Goal: Communication & Community: Participate in discussion

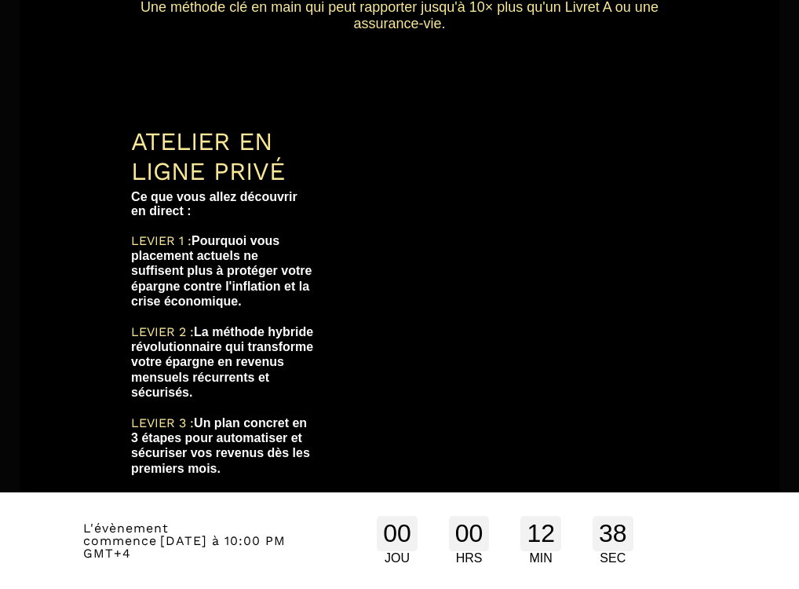
scroll to position [392, 0]
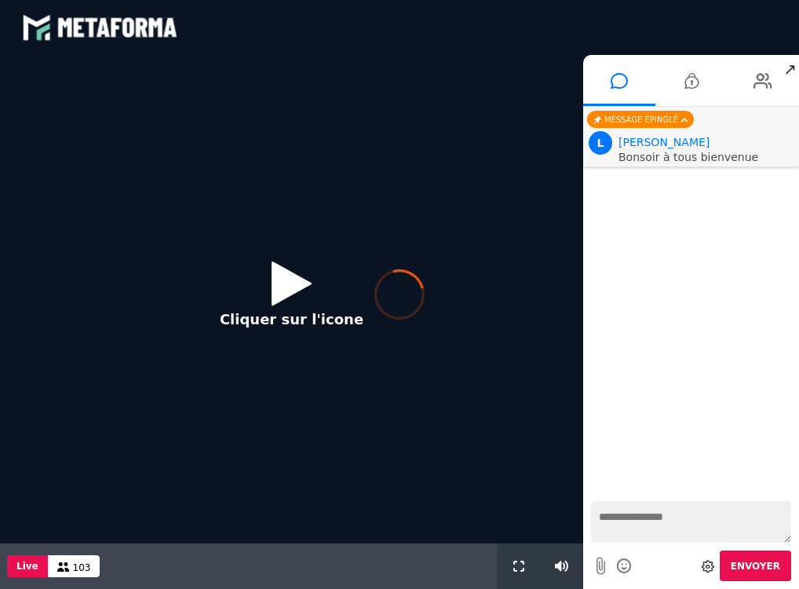
click at [283, 277] on div at bounding box center [399, 294] width 799 height 589
click at [396, 301] on icon at bounding box center [399, 294] width 50 height 50
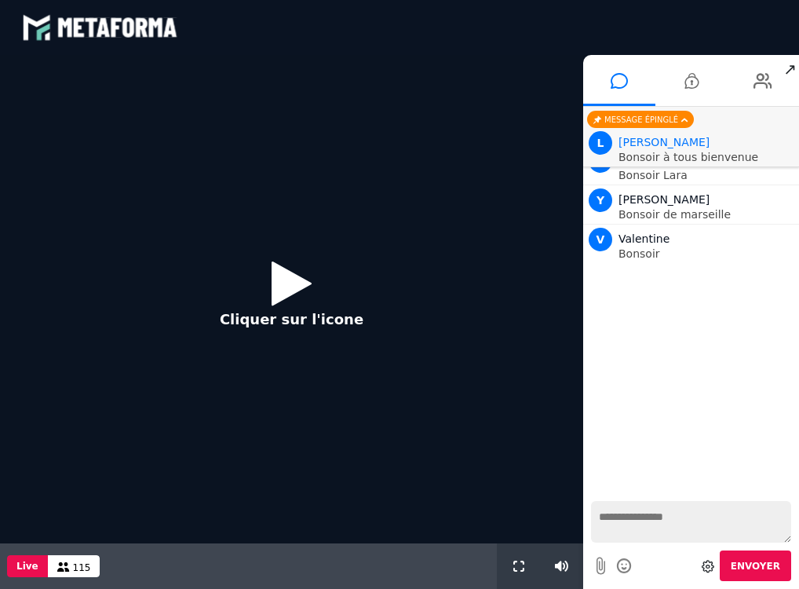
click at [294, 291] on icon at bounding box center [292, 282] width 40 height 51
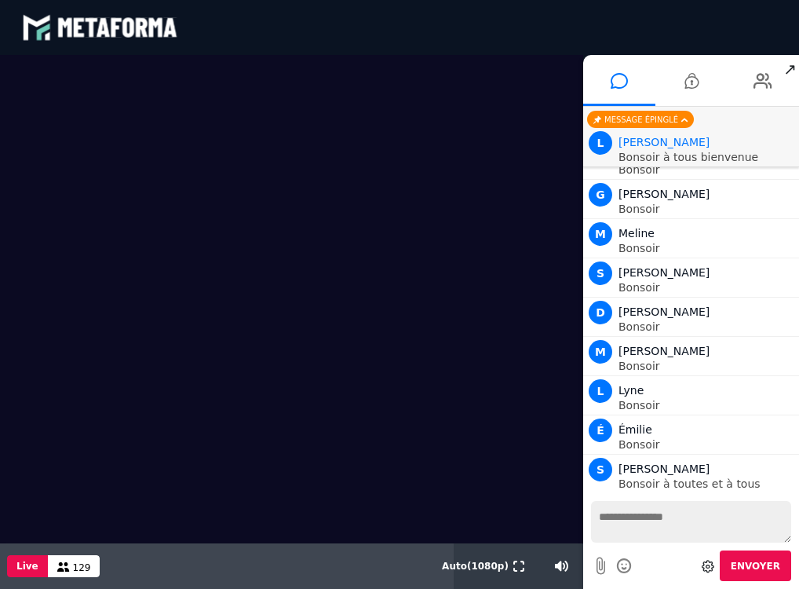
scroll to position [1889, 0]
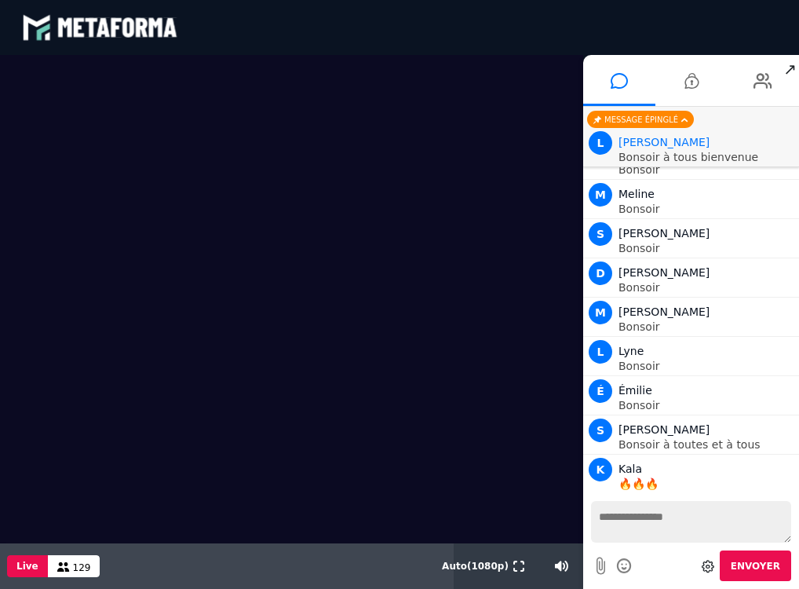
click at [614, 520] on textarea at bounding box center [691, 522] width 200 height 42
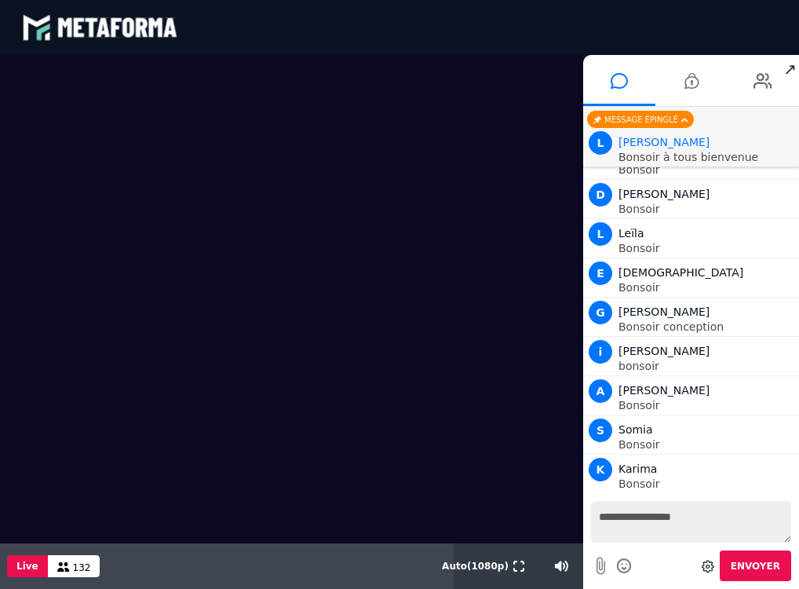
scroll to position [2360, 0]
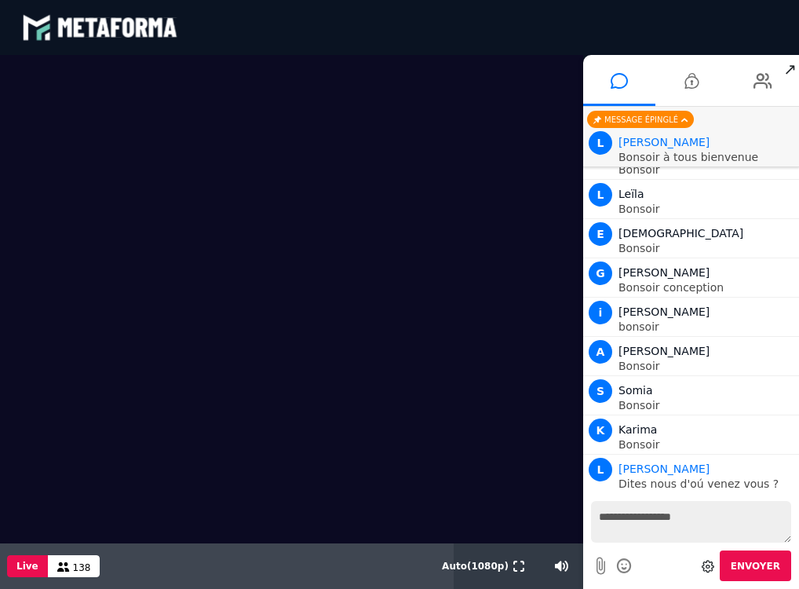
click at [605, 516] on textarea "**********" at bounding box center [691, 522] width 200 height 42
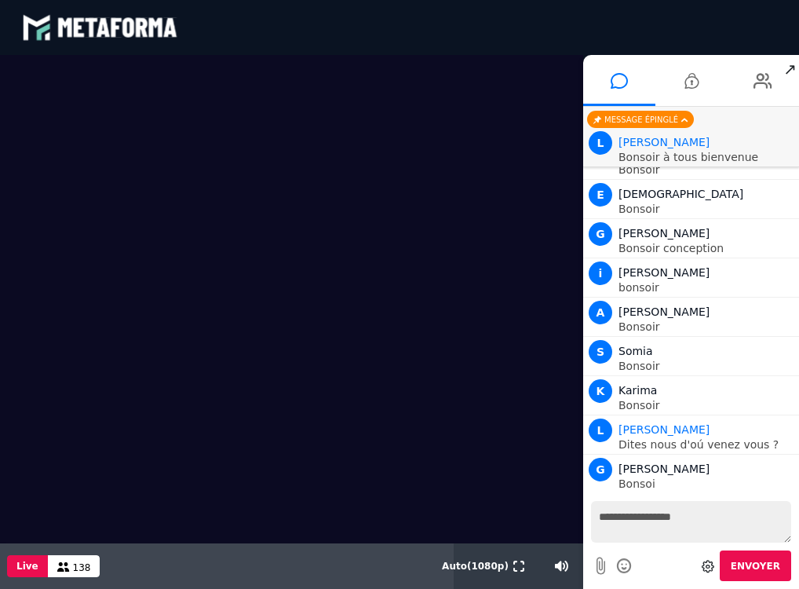
scroll to position [2438, 0]
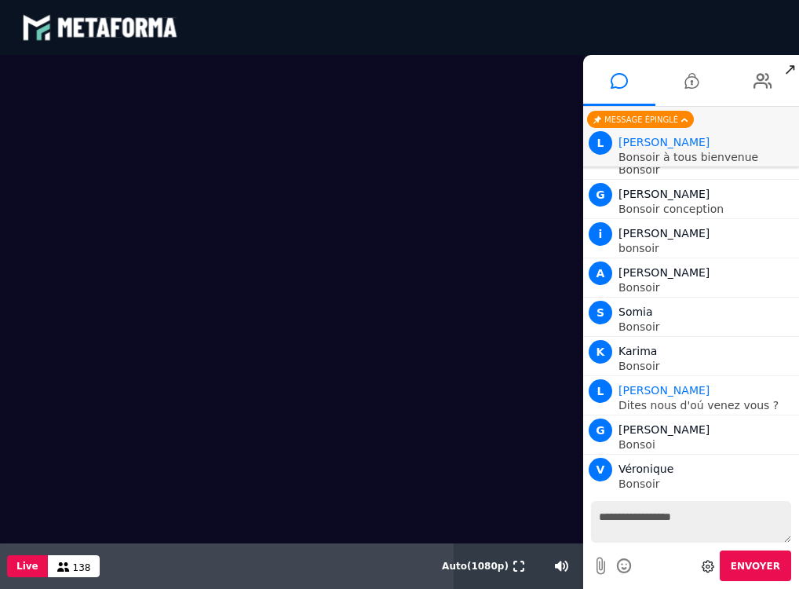
type textarea "**********"
click at [753, 567] on span "Envoyer" at bounding box center [755, 565] width 49 height 11
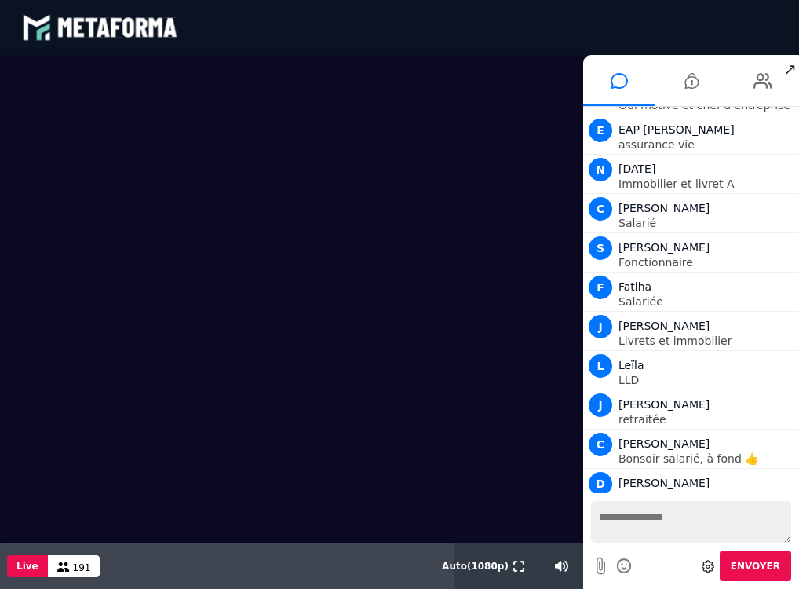
scroll to position [9197, 0]
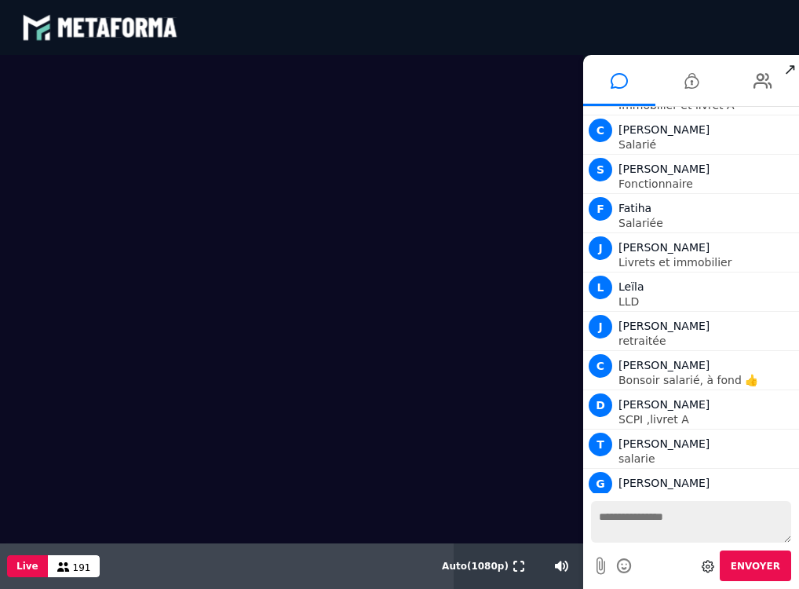
click at [647, 520] on textarea at bounding box center [691, 522] width 200 height 42
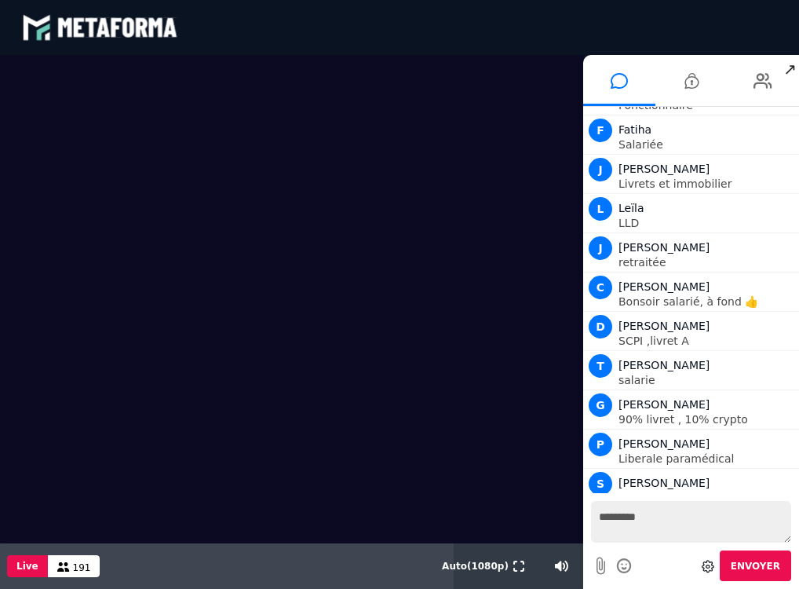
scroll to position [9354, 0]
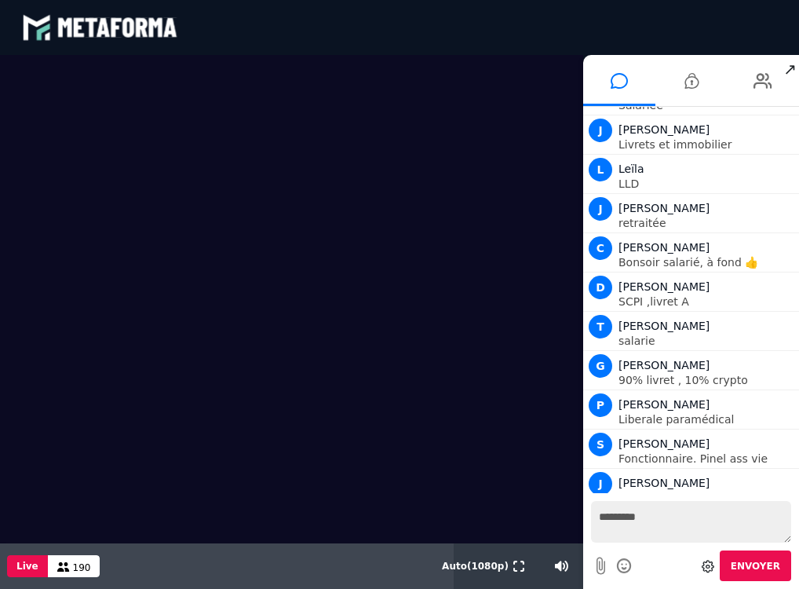
type textarea "********"
drag, startPoint x: 647, startPoint y: 520, endPoint x: 752, endPoint y: 563, distance: 113.7
click at [752, 563] on span "Envoyer" at bounding box center [755, 565] width 49 height 11
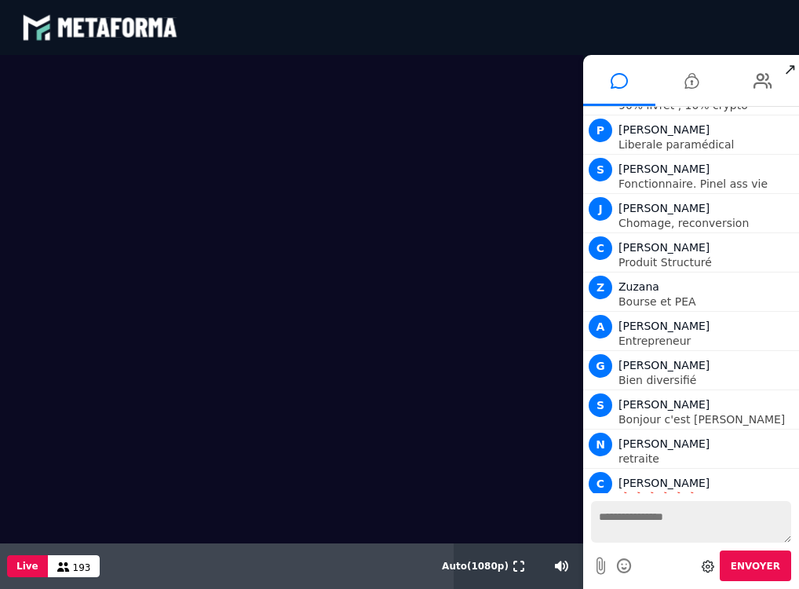
scroll to position [9668, 0]
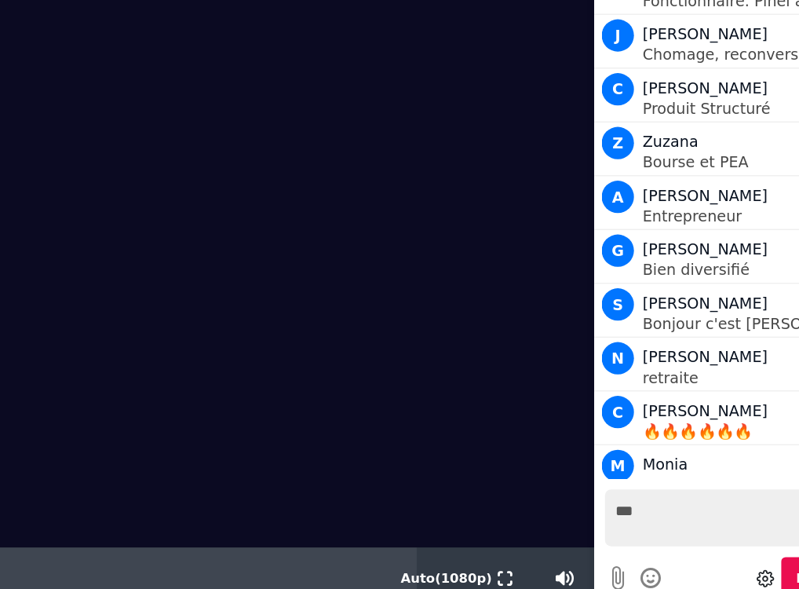
click at [404, 318] on textarea "***" at bounding box center [487, 326] width 200 height 42
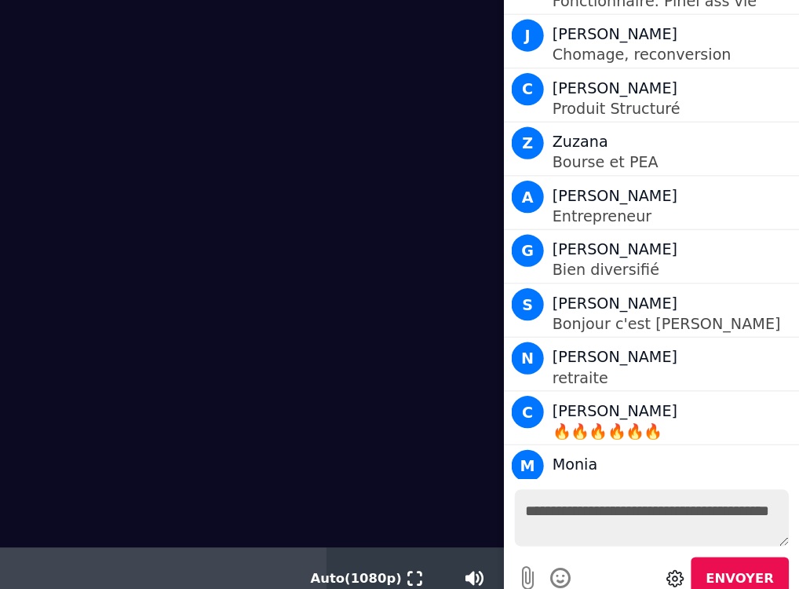
type textarea "**********"
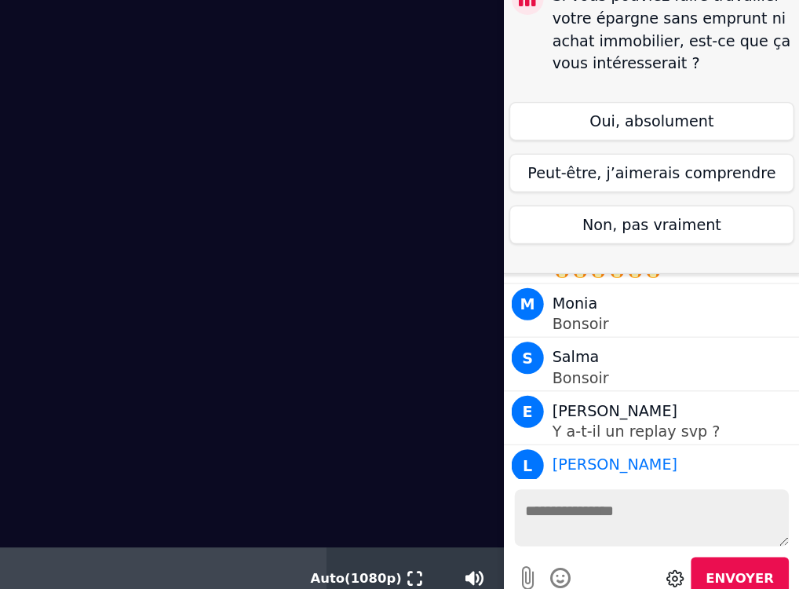
scroll to position [9836, 0]
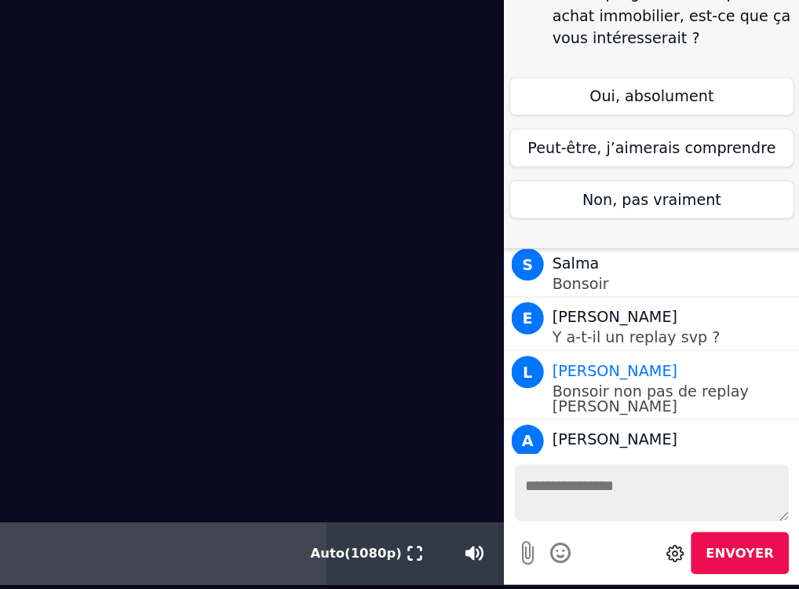
scroll to position [9886, 0]
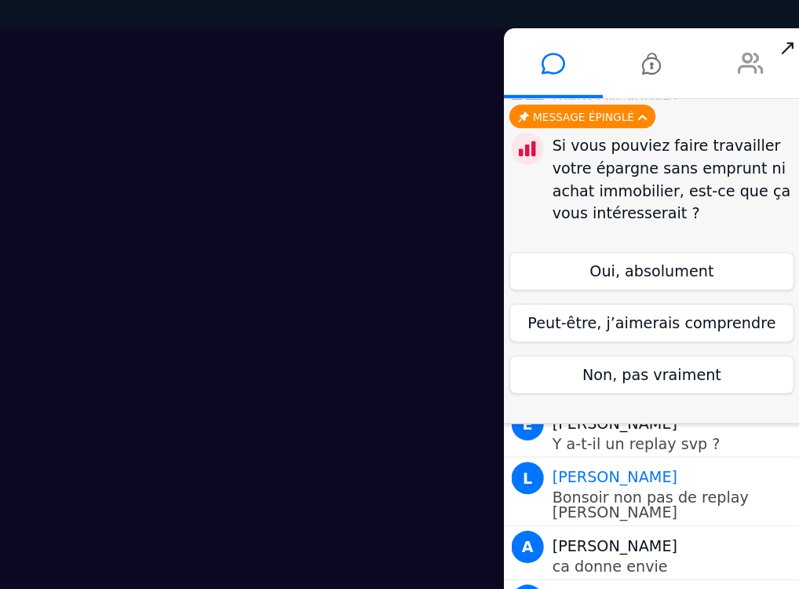
click at [469, 31] on icon at bounding box center [468, 34] width 19 height 39
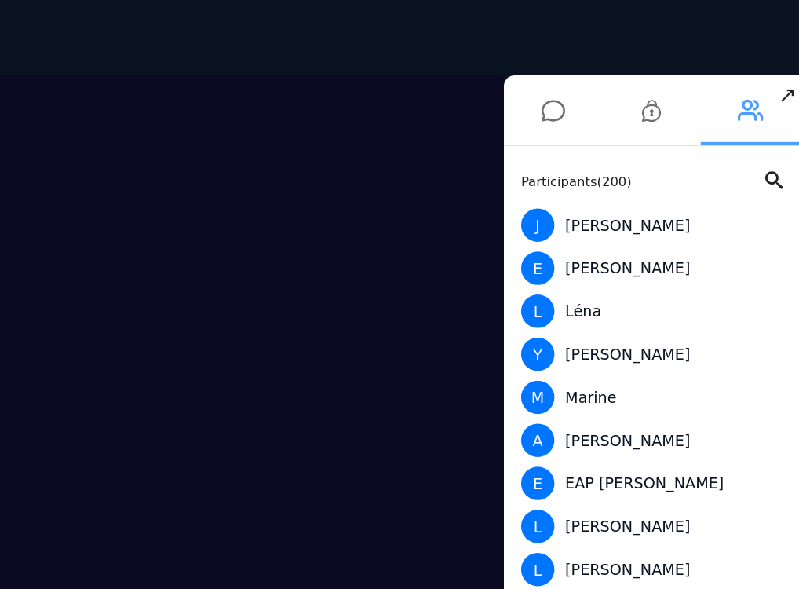
scroll to position [0, 0]
click at [329, 78] on span "2" at bounding box center [332, 74] width 14 height 14
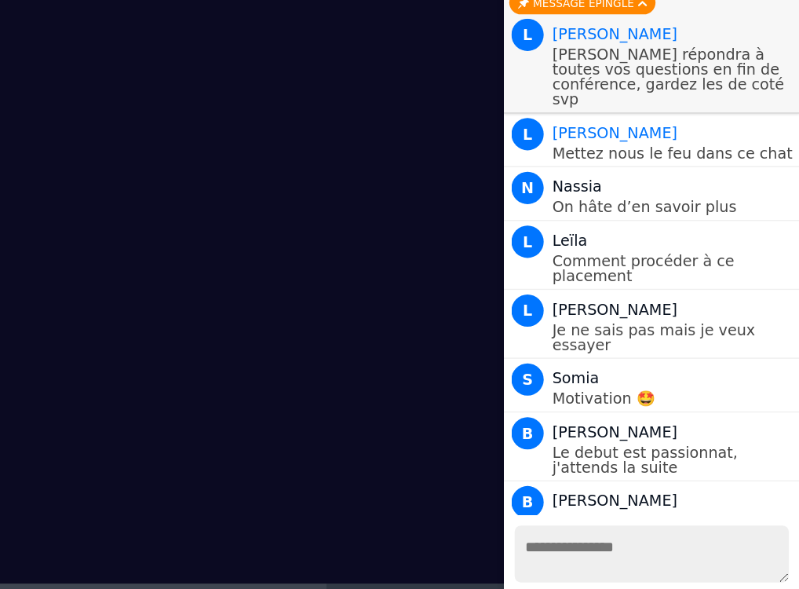
scroll to position [10111, 0]
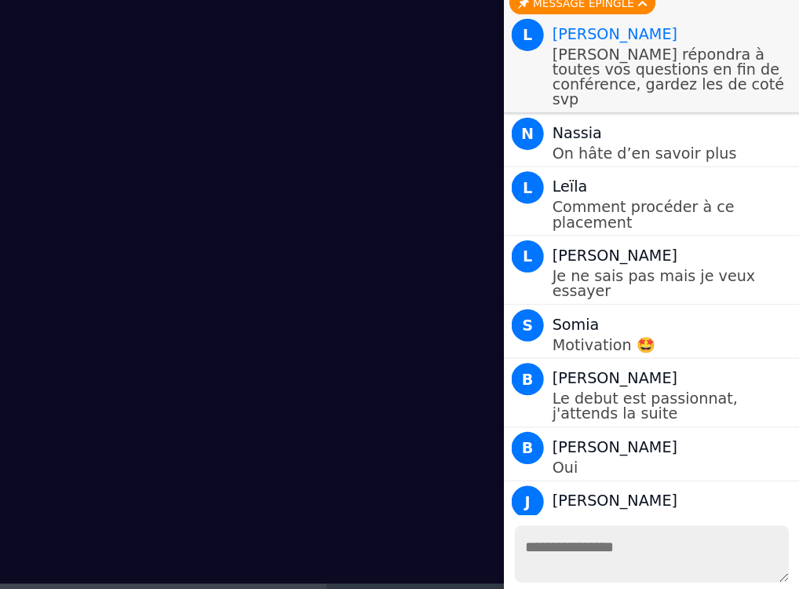
click at [329, 370] on textarea at bounding box center [397, 362] width 200 height 42
type textarea "***"
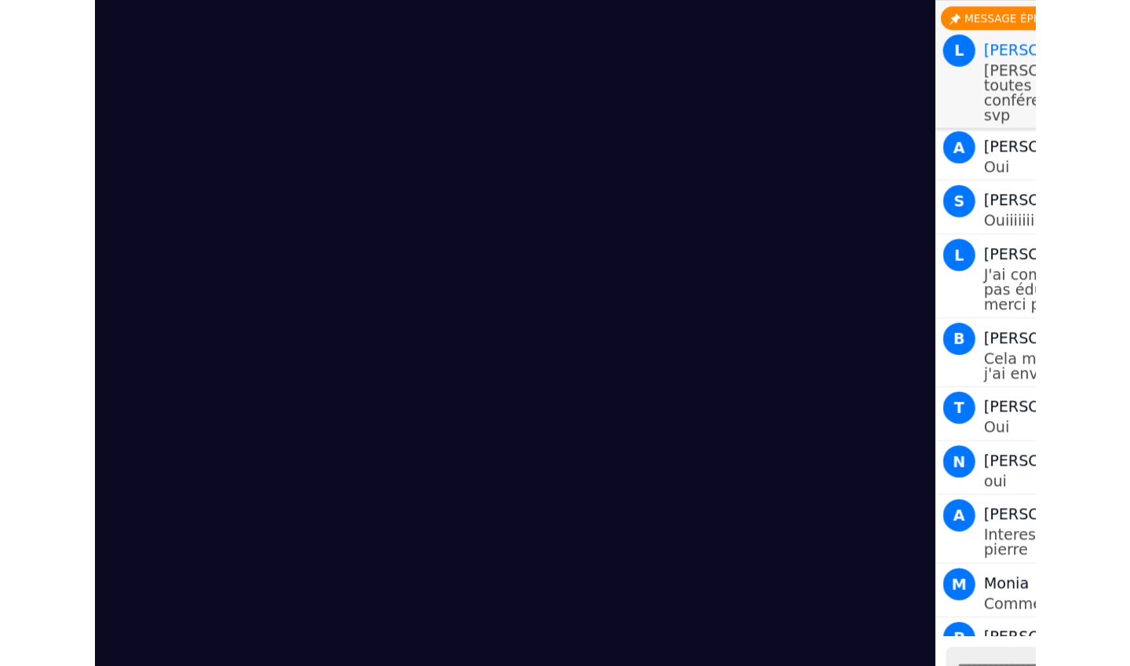
scroll to position [10510, 0]
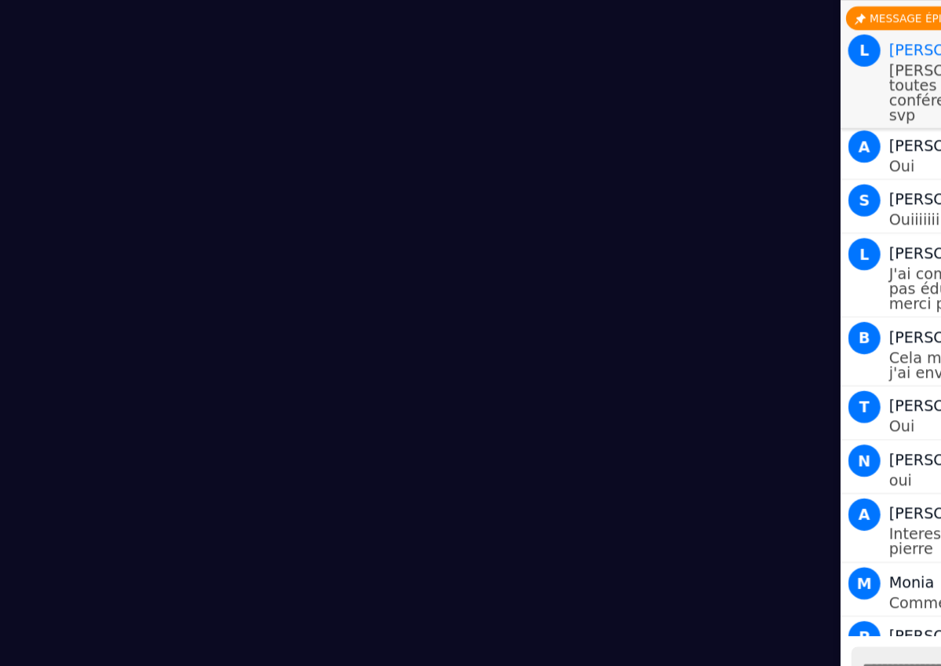
drag, startPoint x: 30, startPoint y: 62, endPoint x: 129, endPoint y: 67, distance: 99.0
click at [129, 67] on video at bounding box center [210, 150] width 725 height 479
drag, startPoint x: 69, startPoint y: 93, endPoint x: 246, endPoint y: 38, distance: 184.9
click at [244, 38] on video at bounding box center [210, 150] width 725 height 479
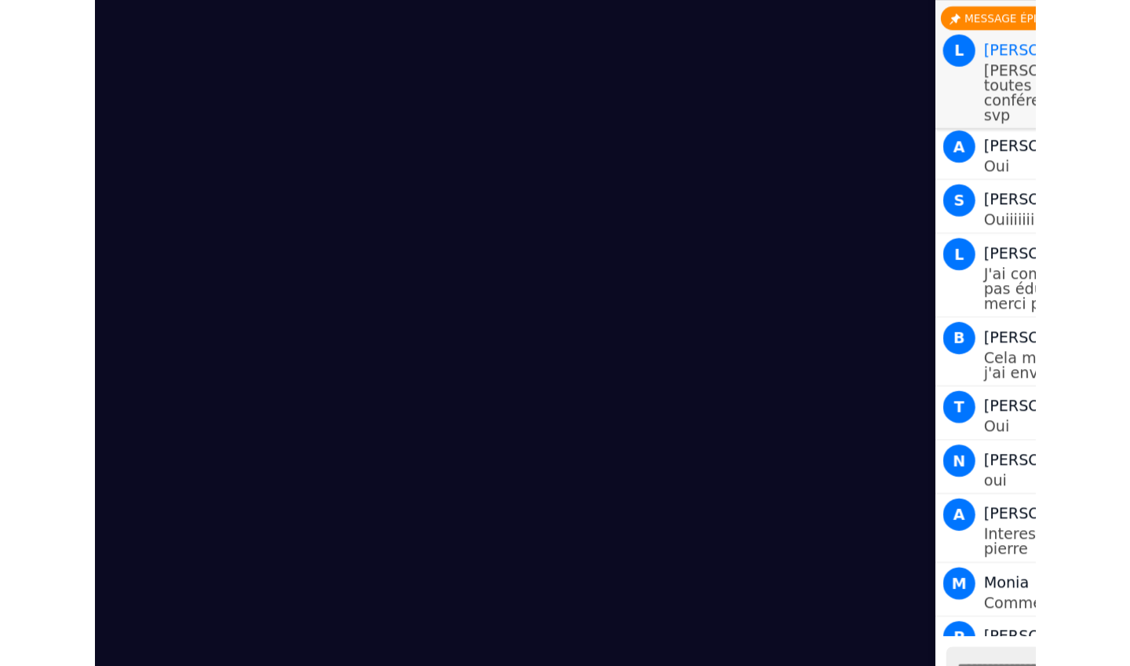
scroll to position [10247, 0]
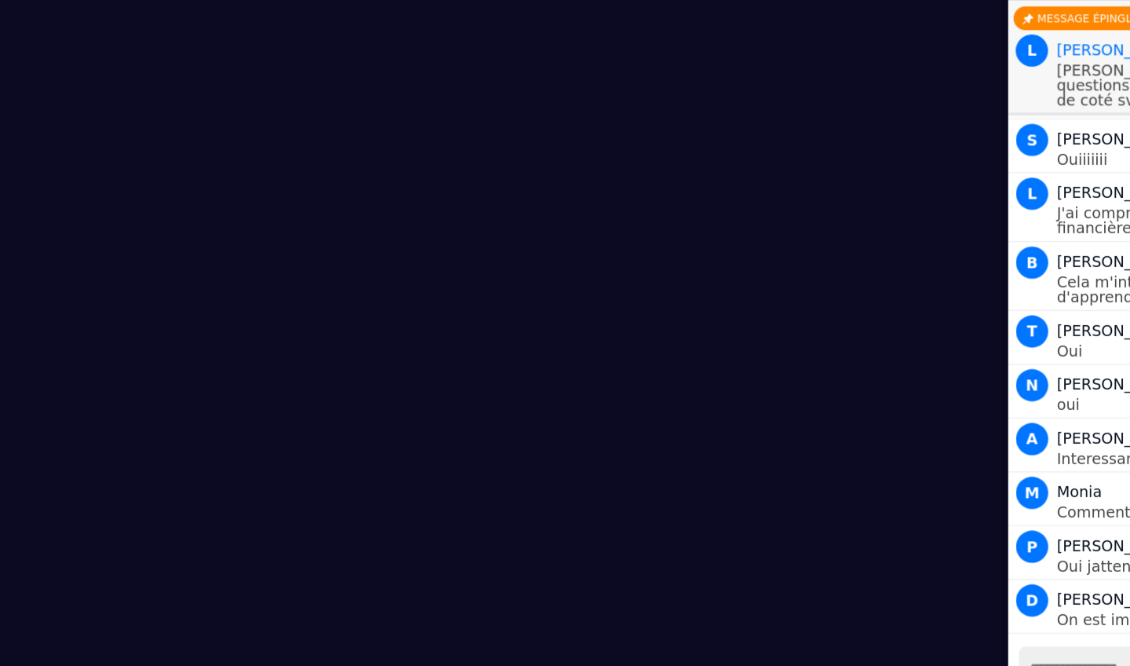
click at [203, 345] on video at bounding box center [272, 150] width 848 height 479
drag, startPoint x: 203, startPoint y: 345, endPoint x: 274, endPoint y: 337, distance: 71.2
click at [274, 337] on video at bounding box center [272, 150] width 848 height 479
drag, startPoint x: 274, startPoint y: 337, endPoint x: 323, endPoint y: 332, distance: 49.7
click at [347, 334] on video at bounding box center [272, 150] width 848 height 479
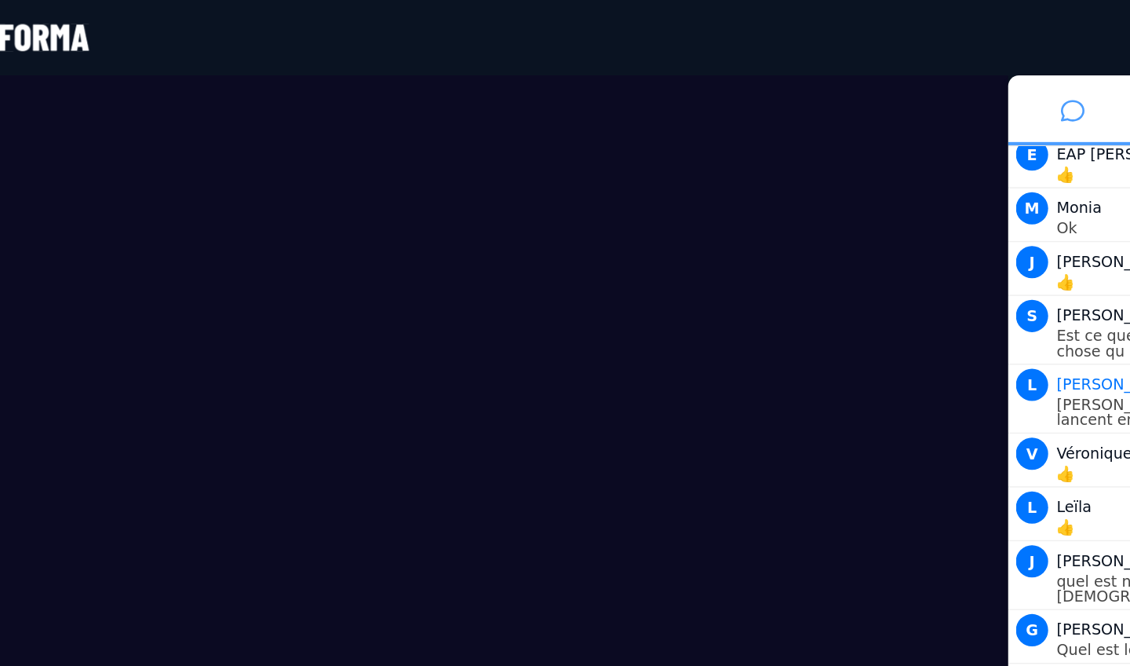
scroll to position [11954, 0]
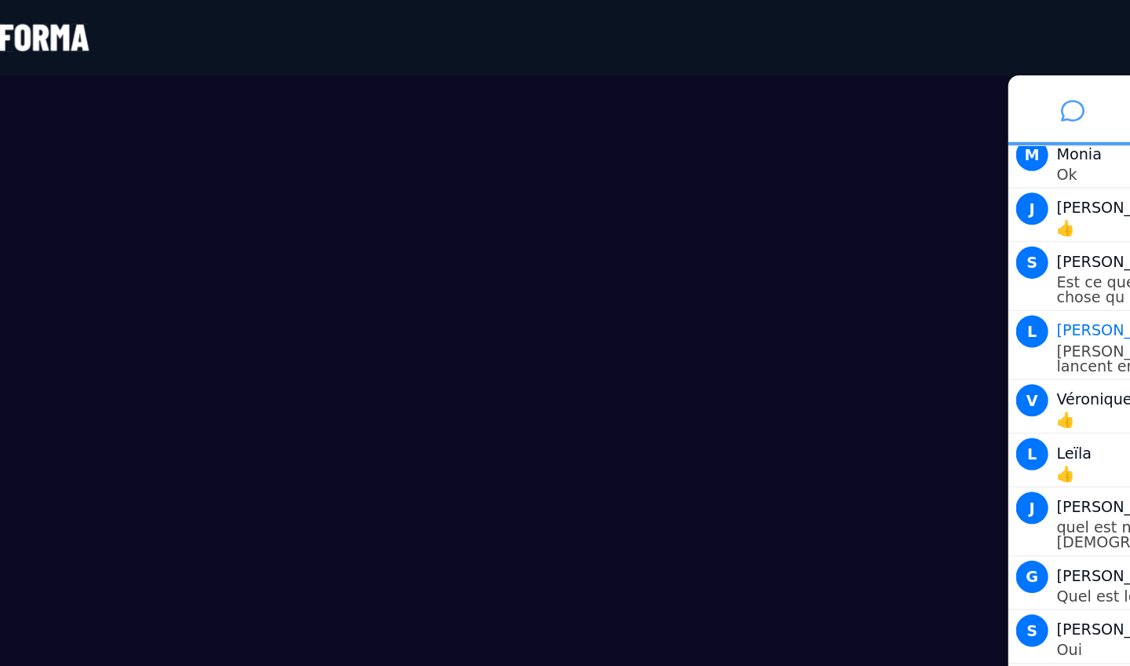
click at [742, 82] on icon at bounding box center [742, 80] width 17 height 39
click at [760, 227] on div "L [PERSON_NAME] beaucoup de personnes se lancent en parralèle" at bounding box center [836, 250] width 275 height 46
drag, startPoint x: 748, startPoint y: 447, endPoint x: 759, endPoint y: 132, distance: 314.9
click at [759, 227] on div "L [PERSON_NAME] beaucoup de personnes se lancent en parralèle" at bounding box center [836, 250] width 275 height 46
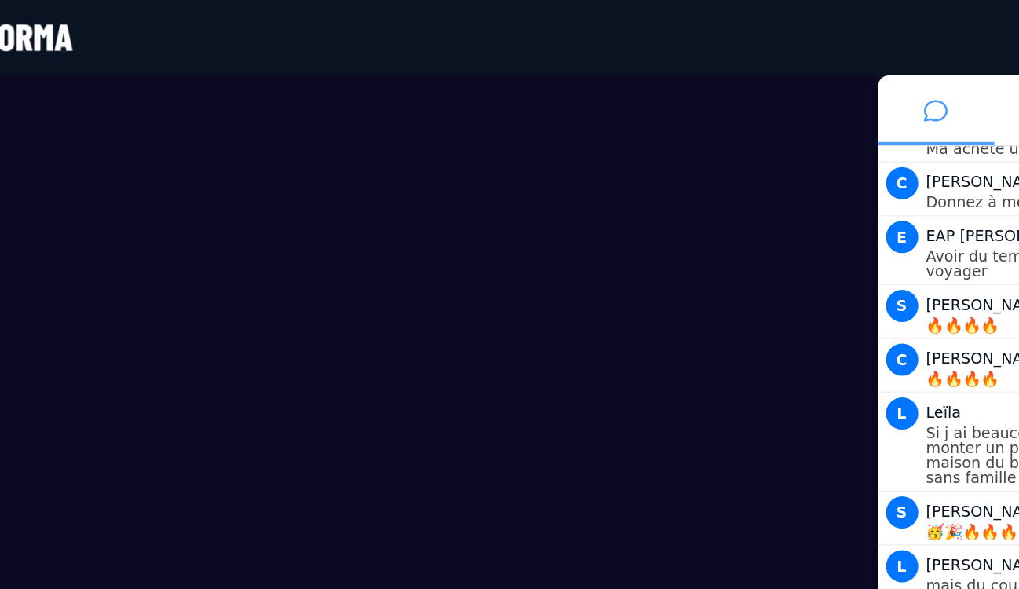
scroll to position [13377, 0]
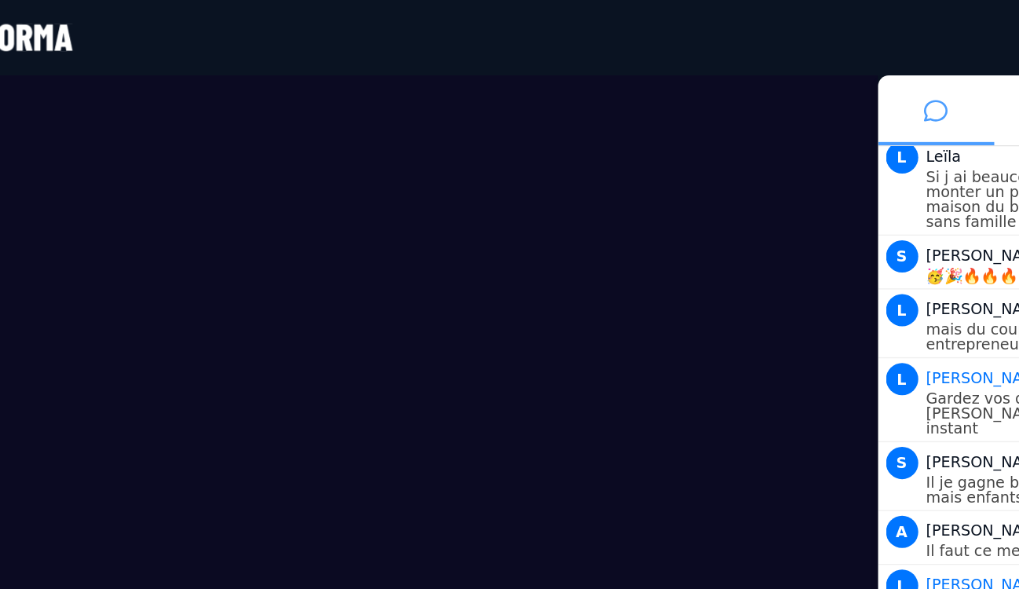
click at [634, 79] on icon at bounding box center [637, 80] width 17 height 39
